Goal: Information Seeking & Learning: Learn about a topic

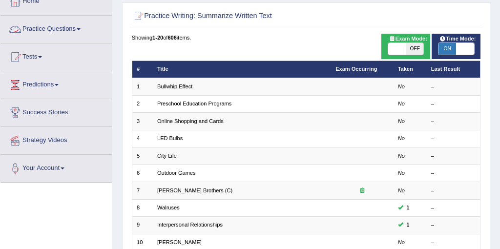
click at [58, 27] on link "Practice Questions" at bounding box center [55, 28] width 111 height 24
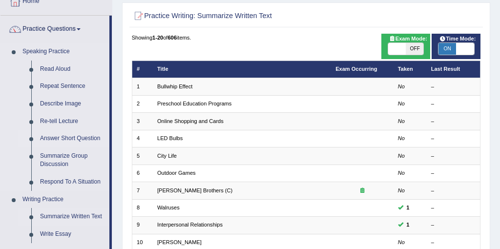
scroll to position [65, 0]
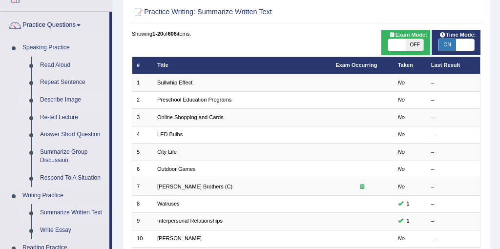
click at [59, 97] on link "Describe Image" at bounding box center [73, 100] width 74 height 18
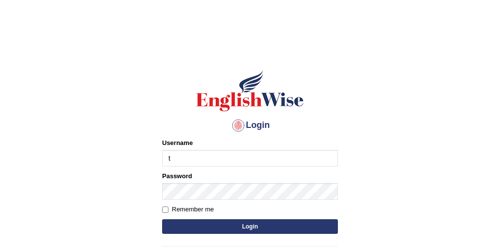
type input "Tandinchoden"
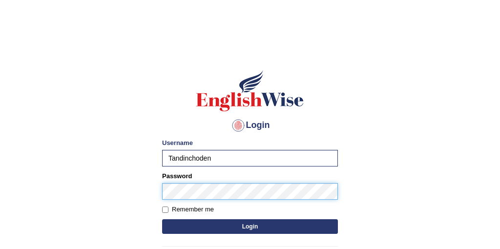
click at [162, 219] on button "Login" at bounding box center [250, 226] width 176 height 15
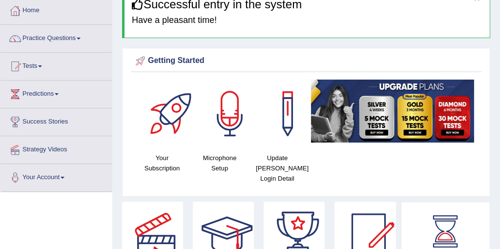
scroll to position [63, 0]
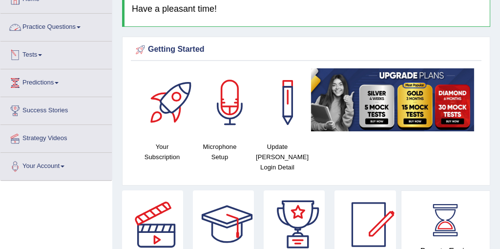
click at [46, 26] on link "Practice Questions" at bounding box center [55, 26] width 111 height 24
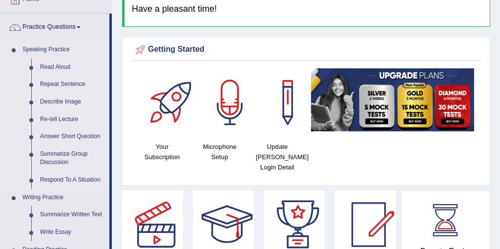
click at [58, 101] on link "Describe Image" at bounding box center [73, 102] width 74 height 18
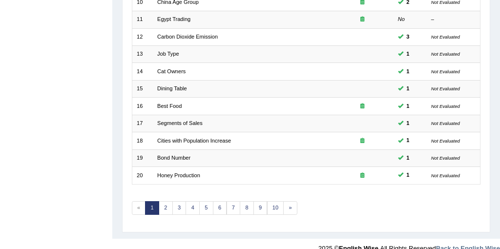
scroll to position [313, 0]
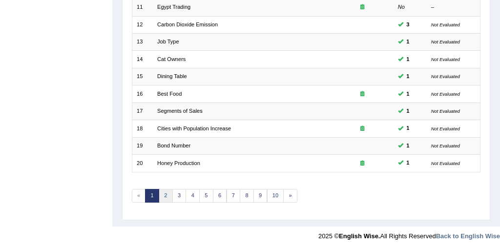
click at [170, 194] on link "2" at bounding box center [166, 196] width 14 height 14
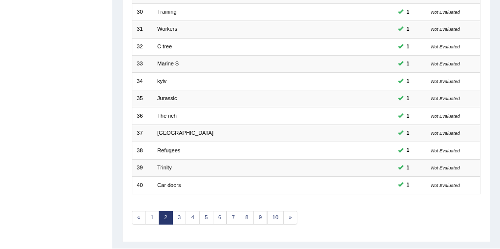
scroll to position [313, 0]
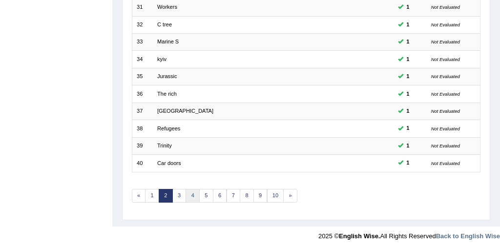
click at [186, 193] on link "4" at bounding box center [193, 196] width 14 height 14
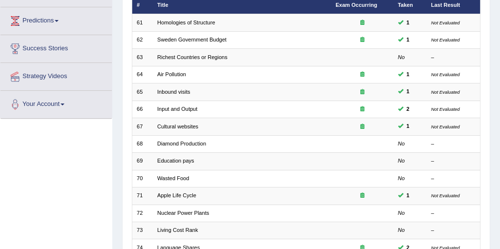
scroll to position [124, 0]
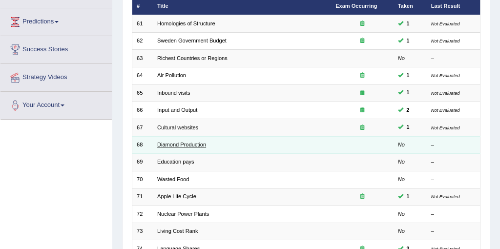
click at [188, 146] on link "Diamond Production" at bounding box center [181, 145] width 49 height 6
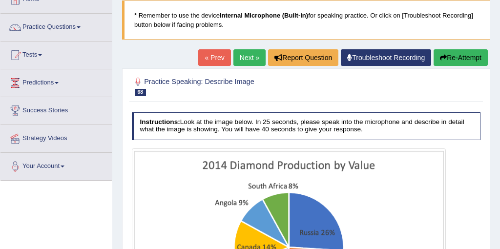
scroll to position [60, 0]
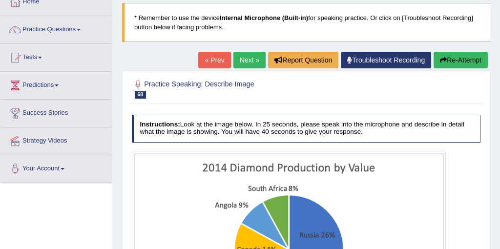
click at [207, 62] on link "« Prev" at bounding box center [214, 60] width 32 height 17
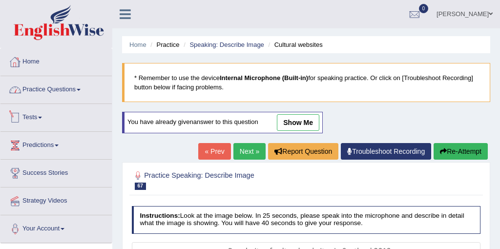
click at [43, 85] on link "Practice Questions" at bounding box center [55, 88] width 111 height 24
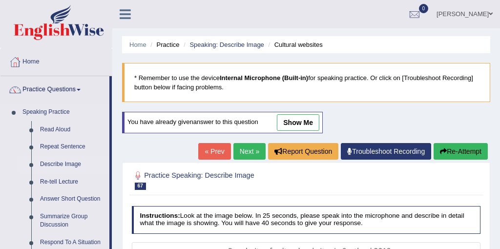
click at [65, 160] on link "Describe Image" at bounding box center [73, 165] width 74 height 18
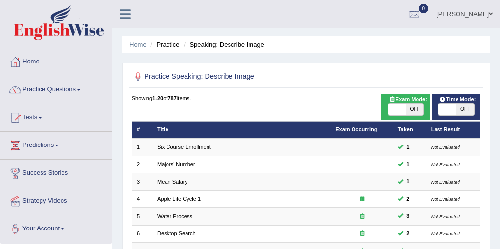
click at [455, 115] on div "ON OFF" at bounding box center [456, 109] width 37 height 13
click at [455, 113] on span at bounding box center [448, 110] width 18 height 12
checkbox input "true"
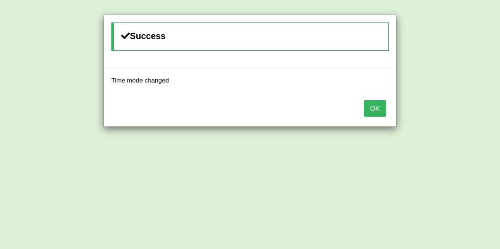
click at [381, 112] on button "OK" at bounding box center [375, 108] width 22 height 17
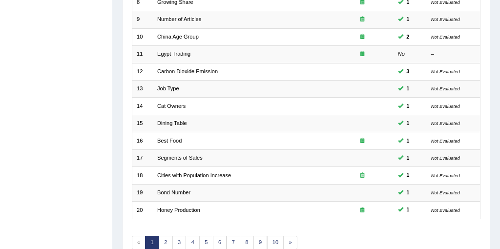
scroll to position [277, 0]
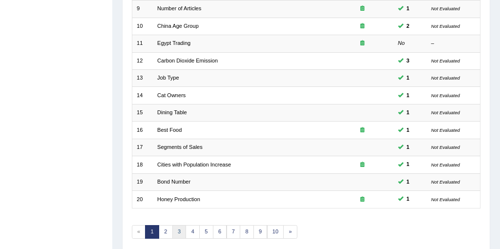
click at [179, 229] on link "3" at bounding box center [180, 232] width 14 height 14
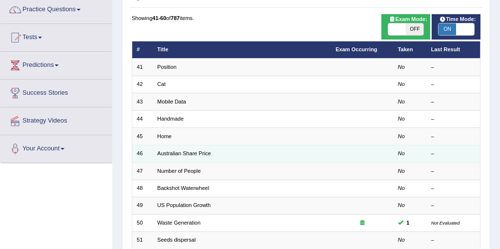
scroll to position [78, 0]
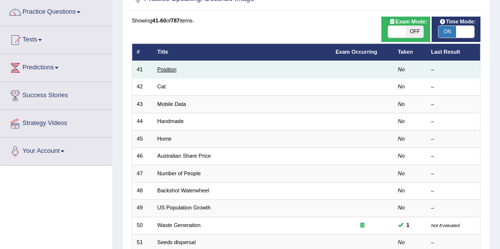
click at [175, 68] on link "Position" at bounding box center [166, 69] width 19 height 6
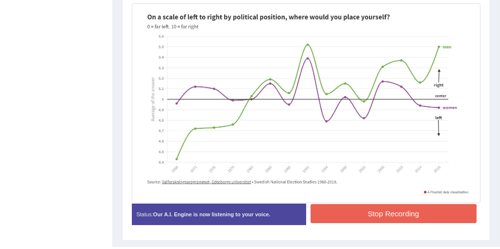
scroll to position [271, 0]
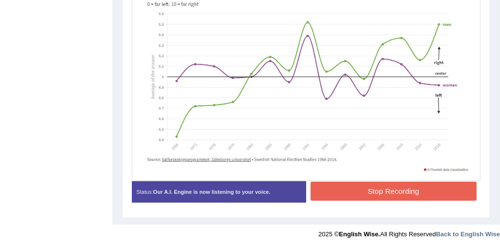
click at [0, 0] on blockquote "." at bounding box center [0, 0] width 0 height 0
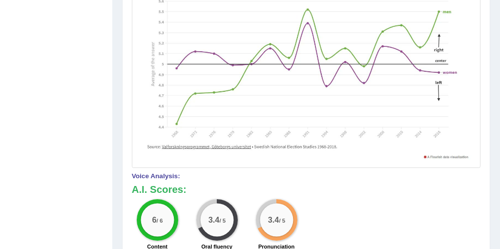
scroll to position [285, 0]
